Goal: Check status: Check status

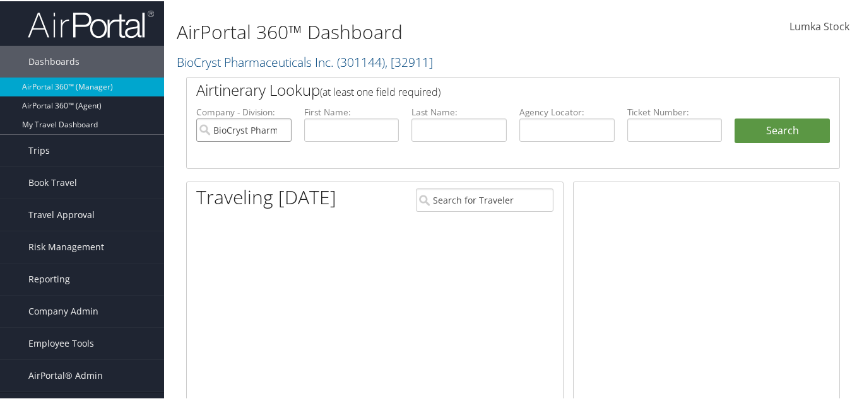
click at [279, 132] on input "BioCryst Pharmaceuticals Inc." at bounding box center [243, 128] width 95 height 23
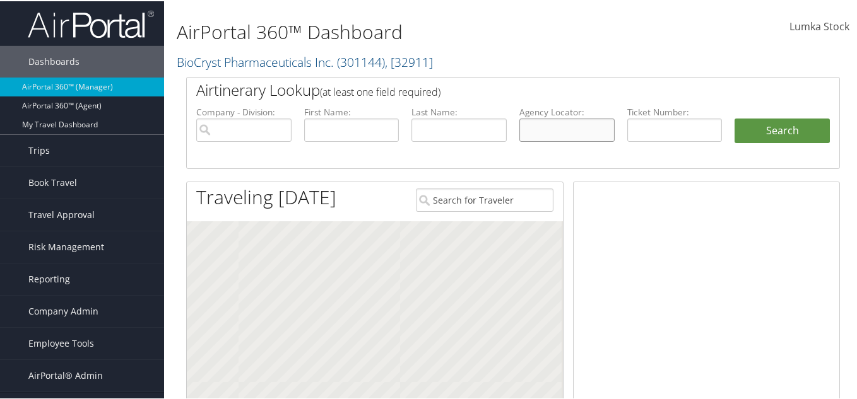
click at [542, 127] on input "text" at bounding box center [566, 128] width 95 height 23
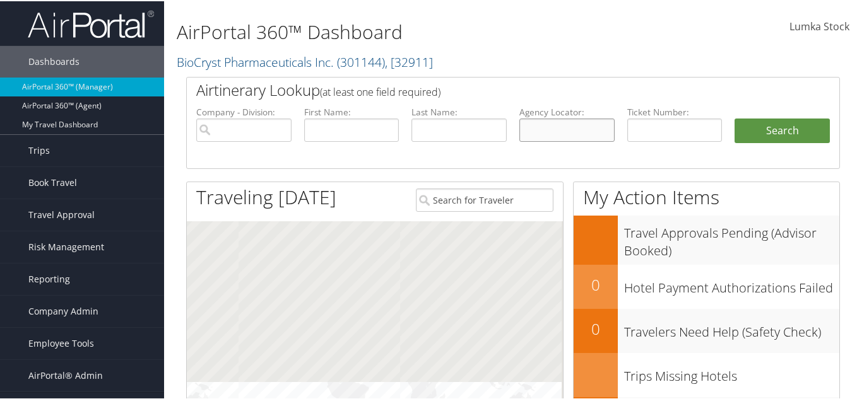
paste input "KEBNFB"
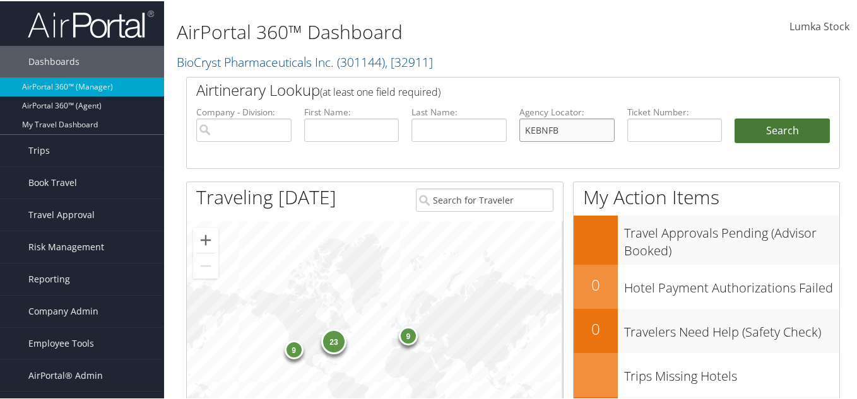
type input "KEBNFB"
click at [740, 127] on button "Search" at bounding box center [781, 129] width 95 height 25
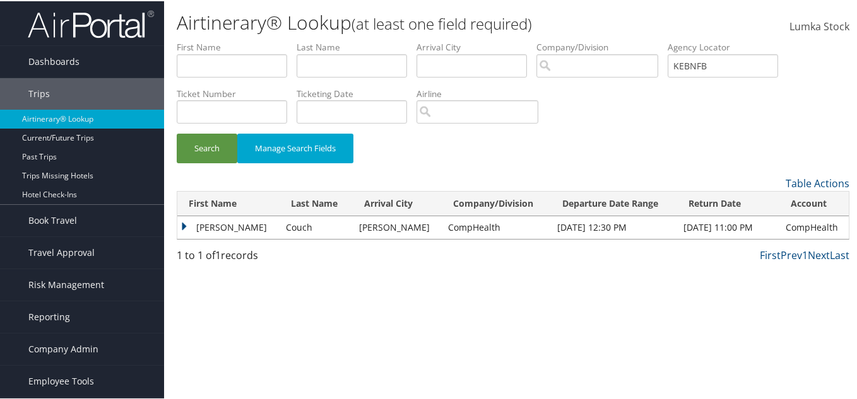
click at [203, 226] on td "[PERSON_NAME]" at bounding box center [228, 226] width 102 height 23
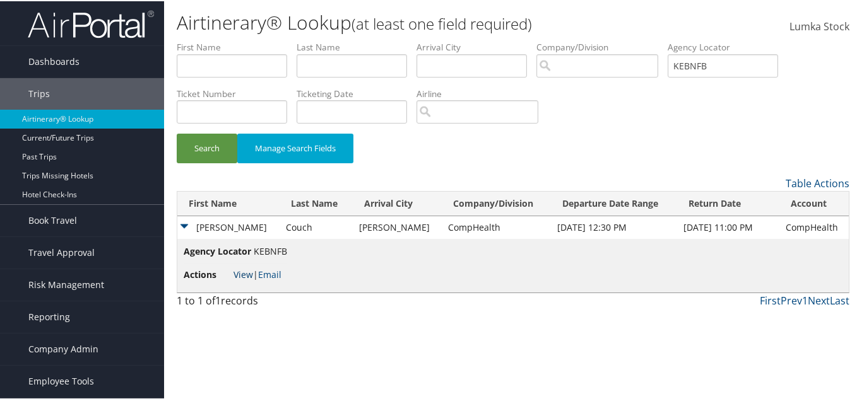
click at [240, 271] on link "View" at bounding box center [243, 273] width 20 height 12
click at [744, 69] on input "KEBNFB" at bounding box center [722, 64] width 110 height 23
click at [204, 141] on button "Search" at bounding box center [207, 147] width 61 height 30
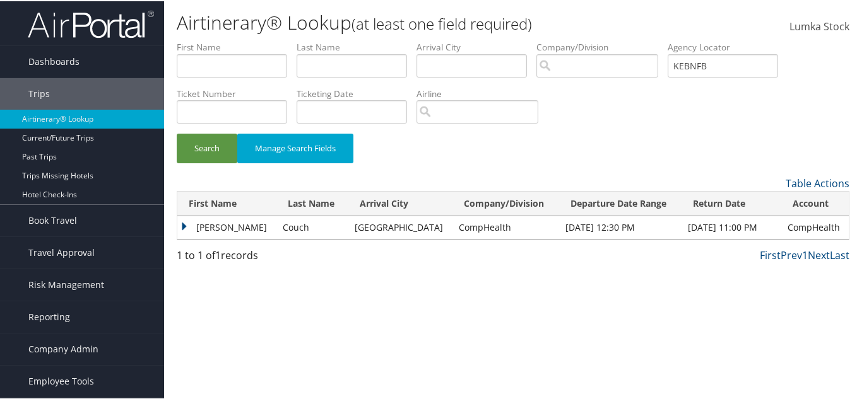
click at [197, 222] on td "Linda" at bounding box center [226, 226] width 99 height 23
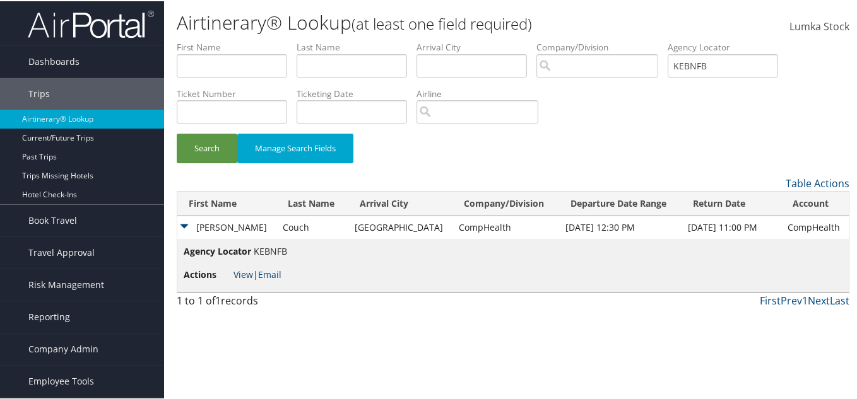
click at [244, 271] on link "View" at bounding box center [243, 273] width 20 height 12
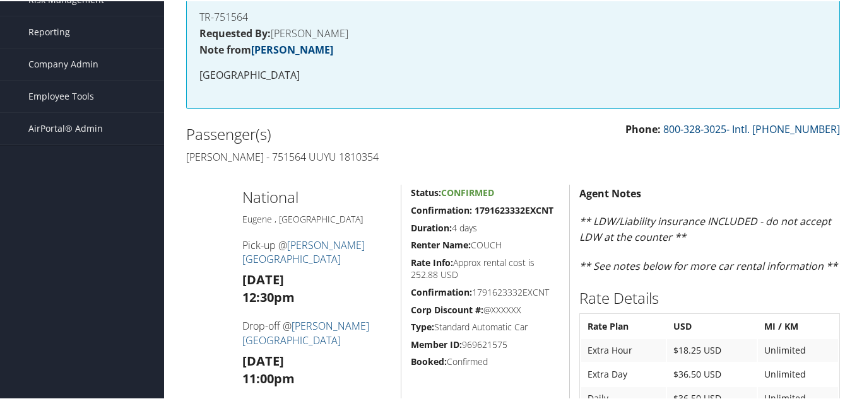
scroll to position [189, 0]
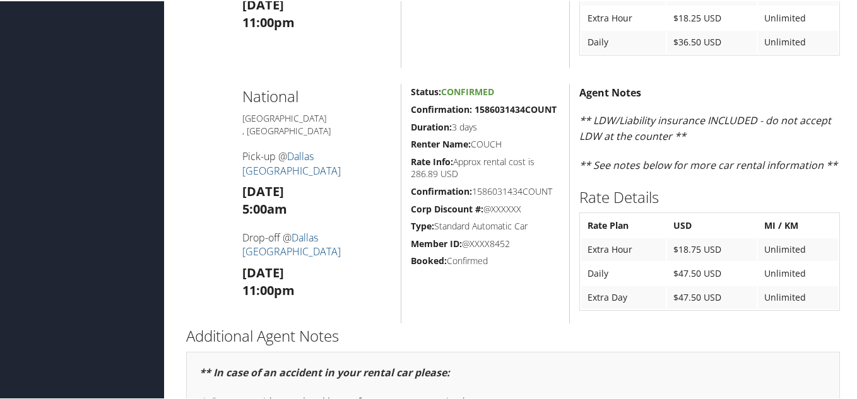
scroll to position [568, 0]
